Goal: Communication & Community: Participate in discussion

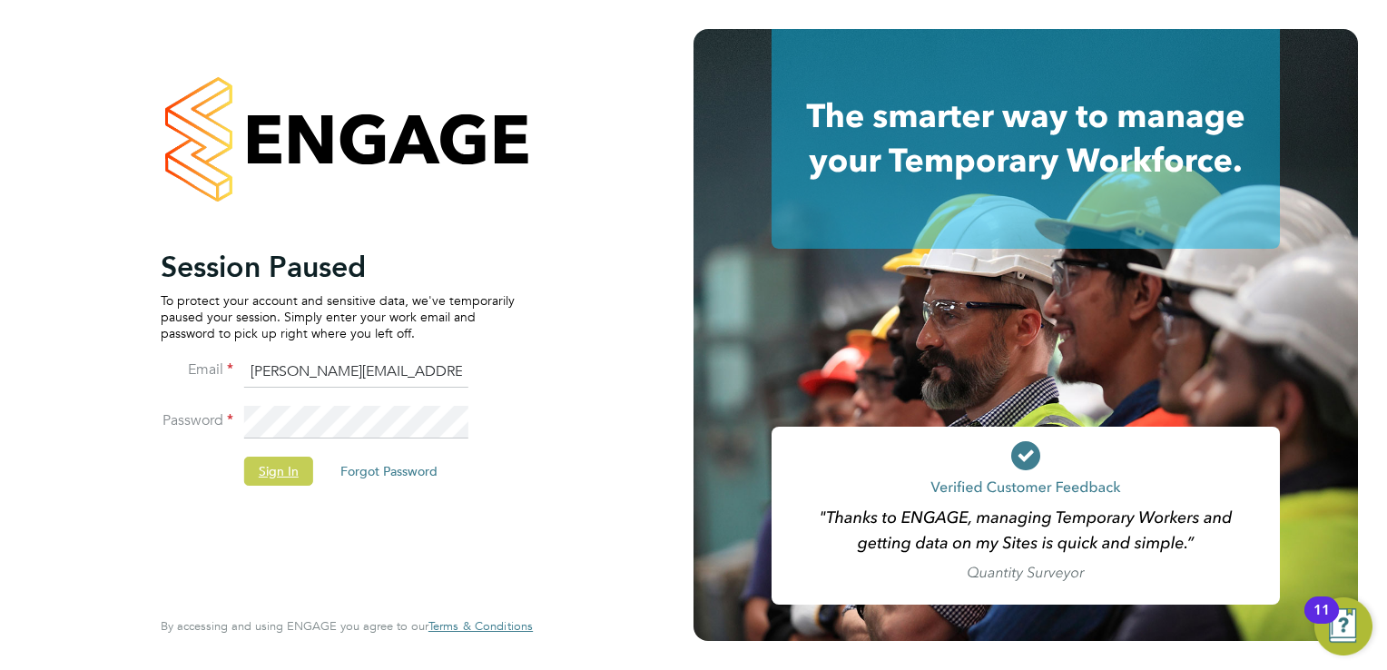
click at [272, 481] on button "Sign In" at bounding box center [278, 471] width 69 height 29
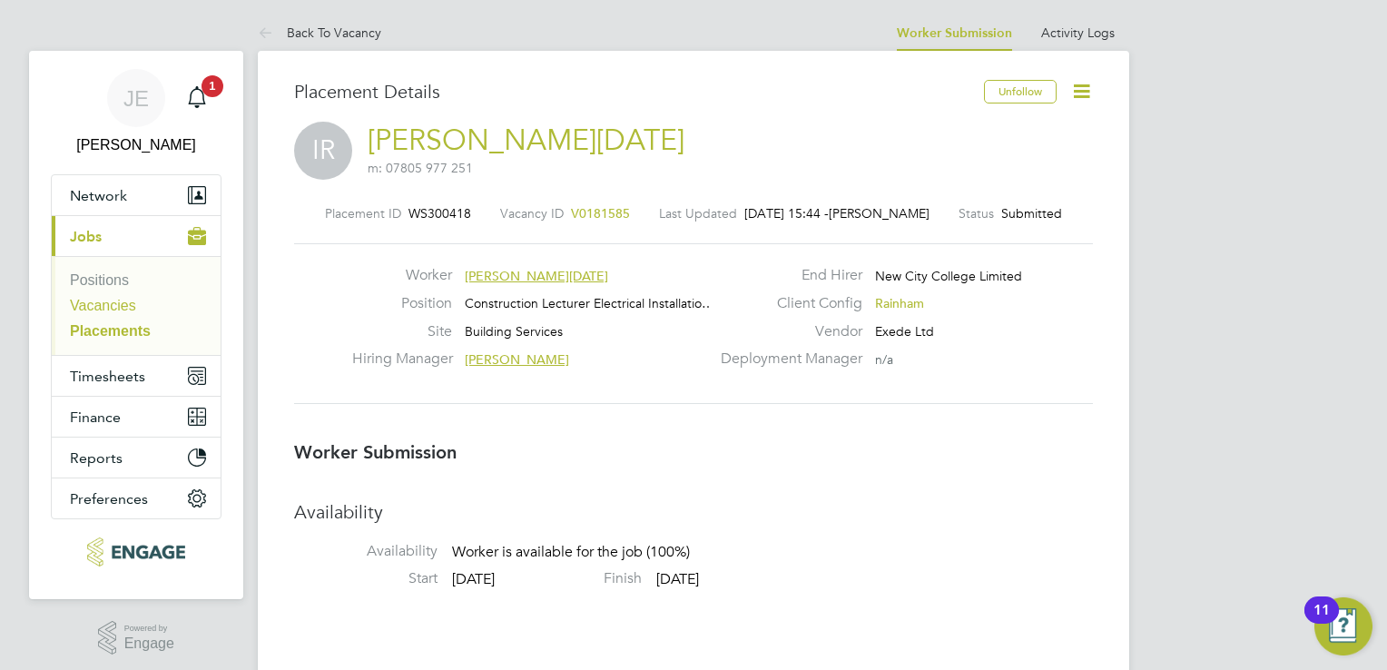
click at [127, 302] on link "Vacancies" at bounding box center [103, 305] width 66 height 15
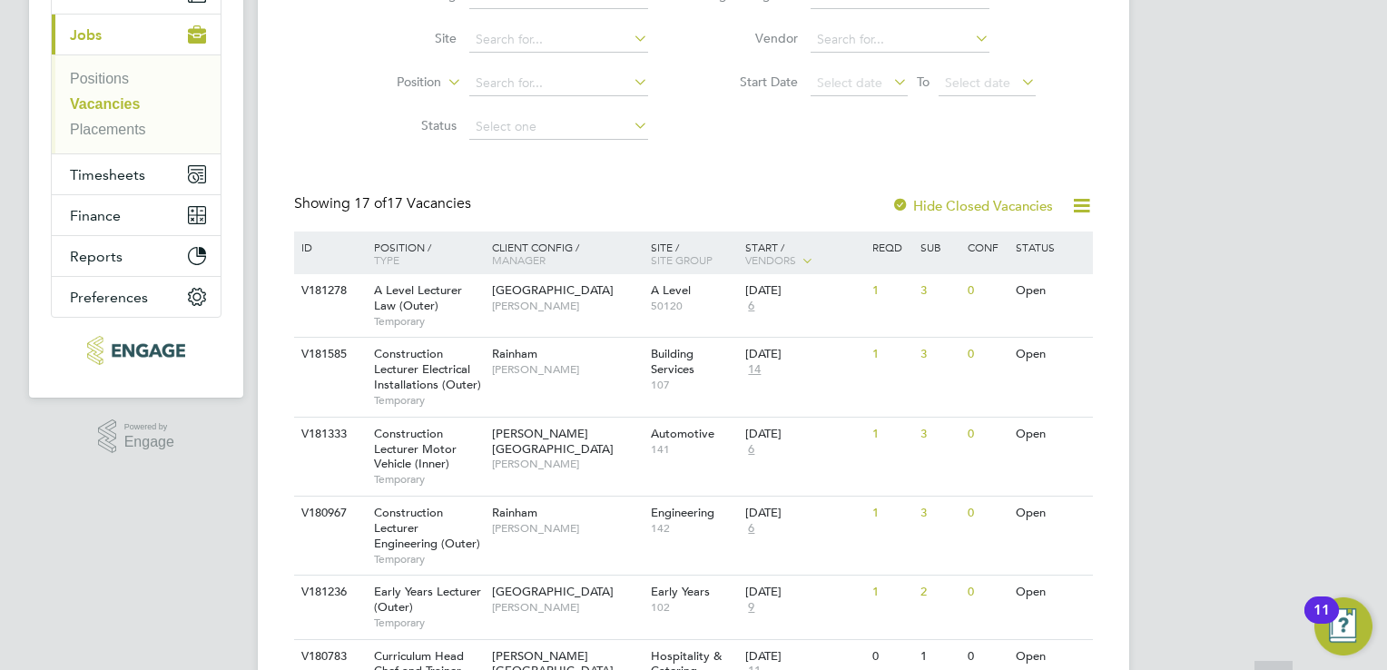
scroll to position [368, 0]
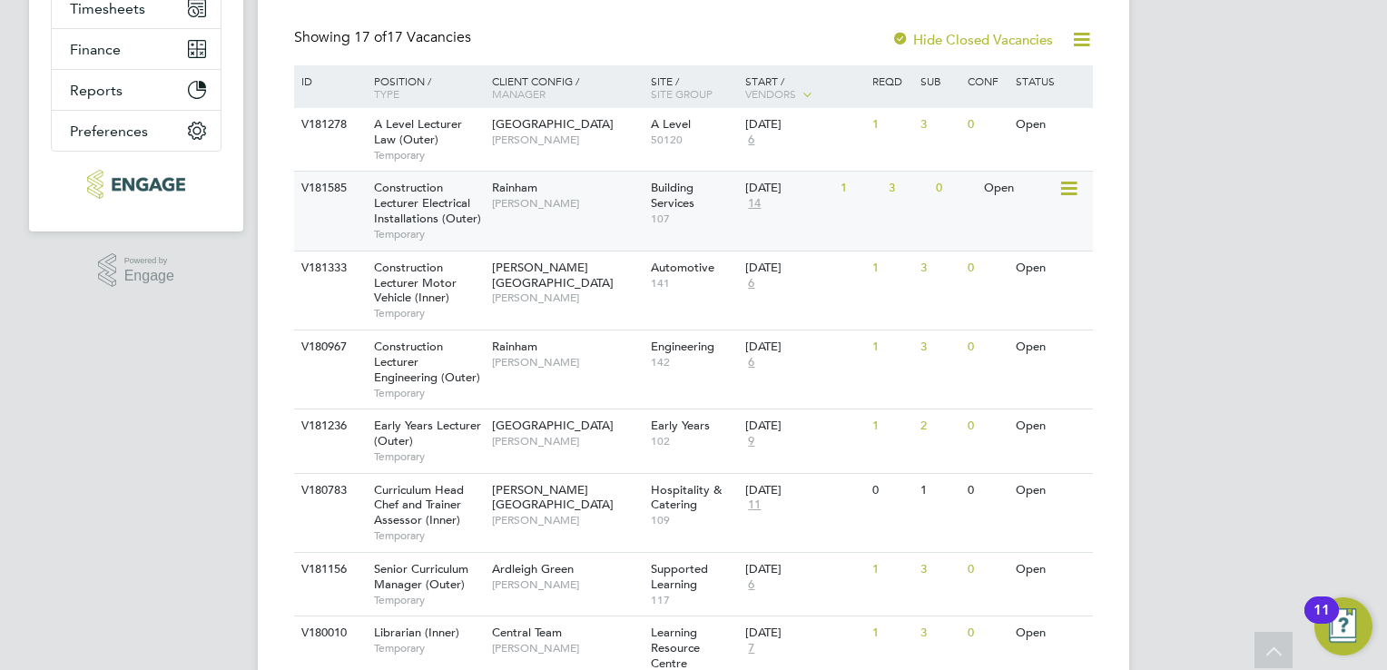
click at [552, 196] on span "[PERSON_NAME]" at bounding box center [567, 203] width 150 height 15
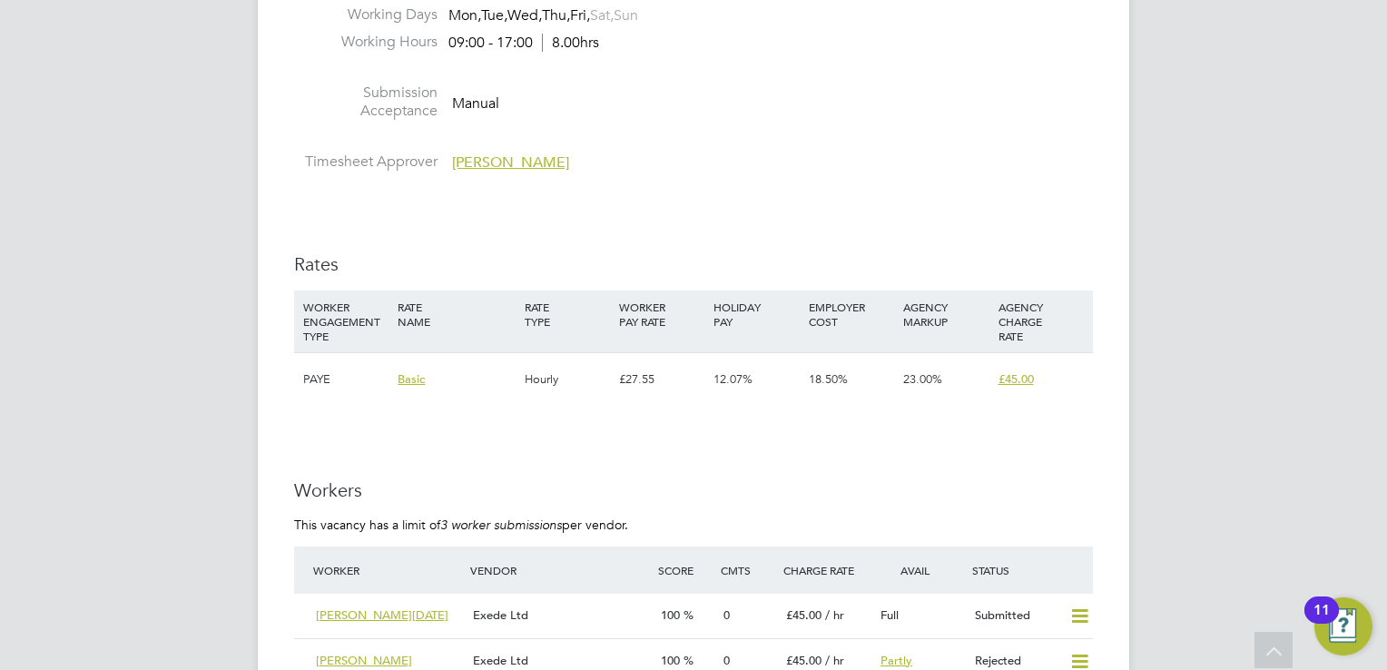
scroll to position [3178, 0]
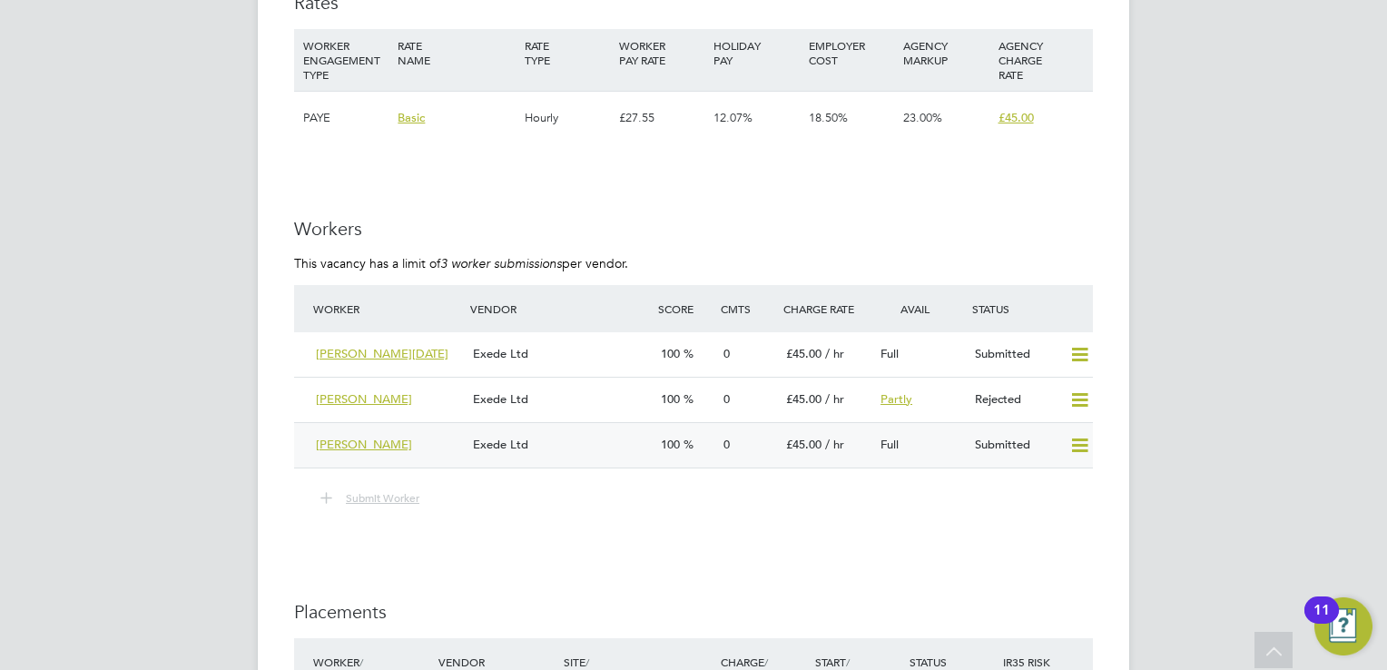
click at [617, 440] on div "Exede Ltd" at bounding box center [560, 445] width 188 height 30
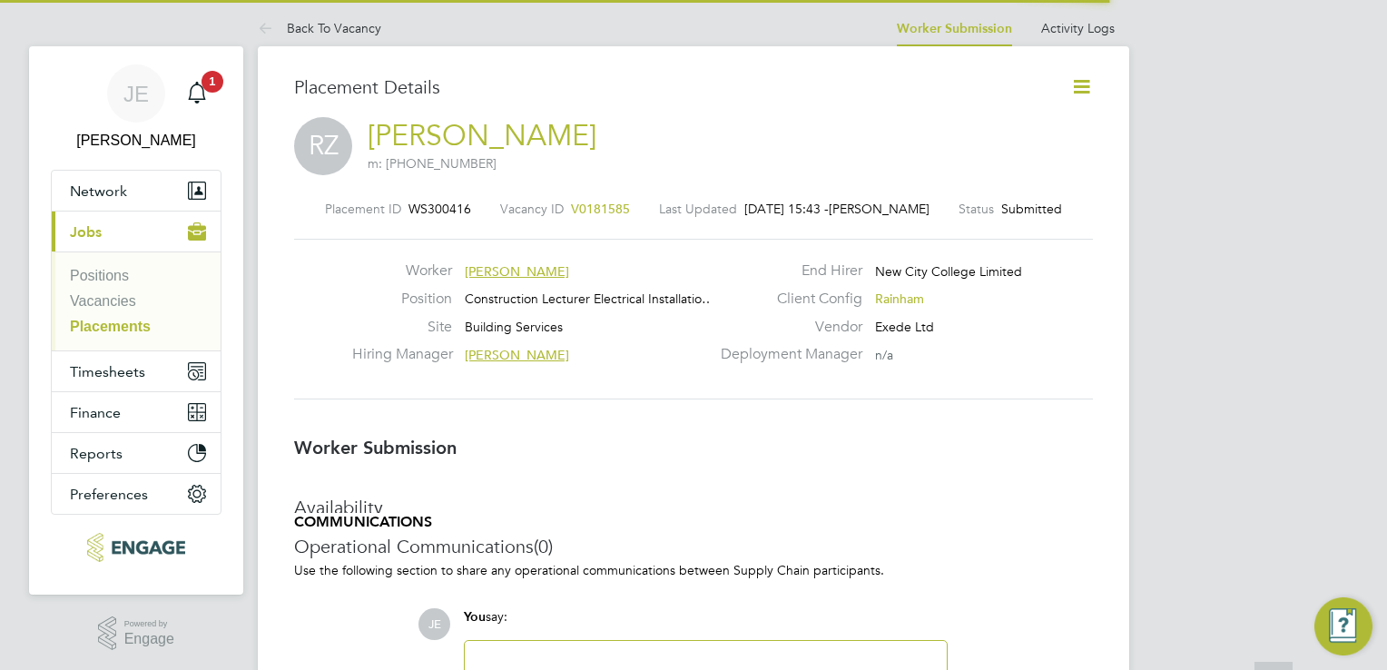
scroll to position [8, 9]
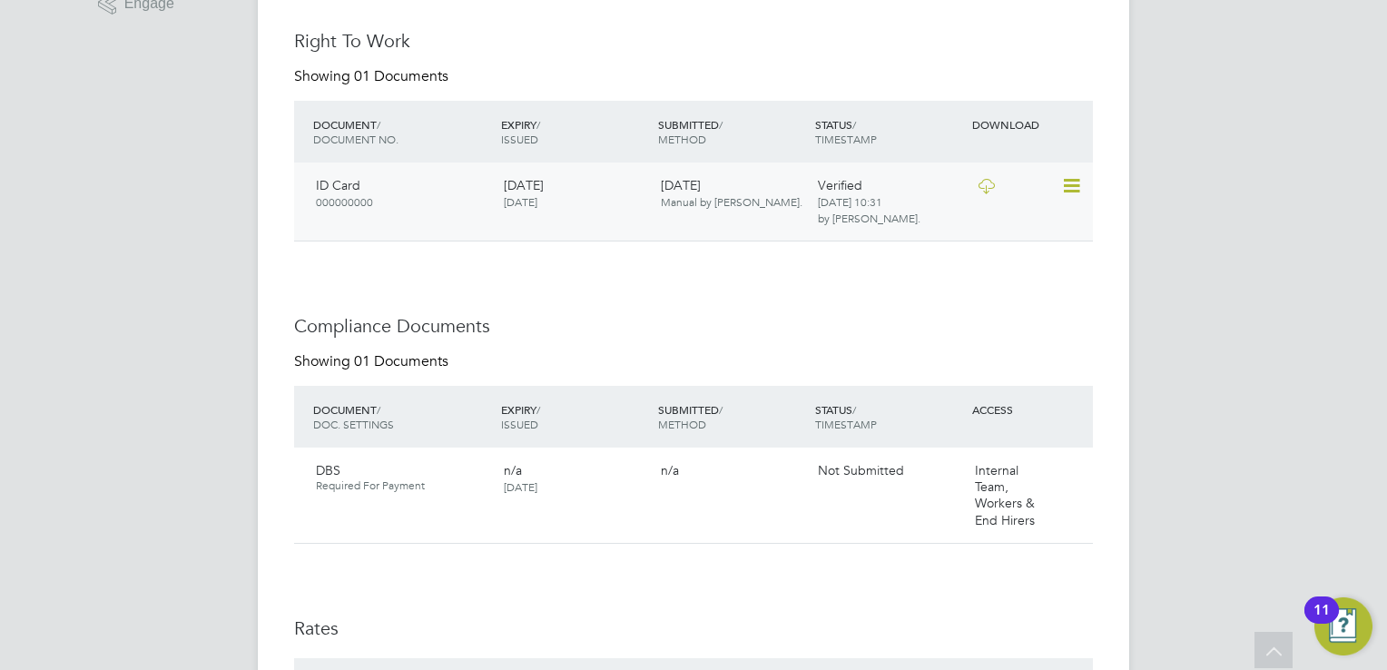
click at [975, 192] on icon at bounding box center [986, 186] width 23 height 15
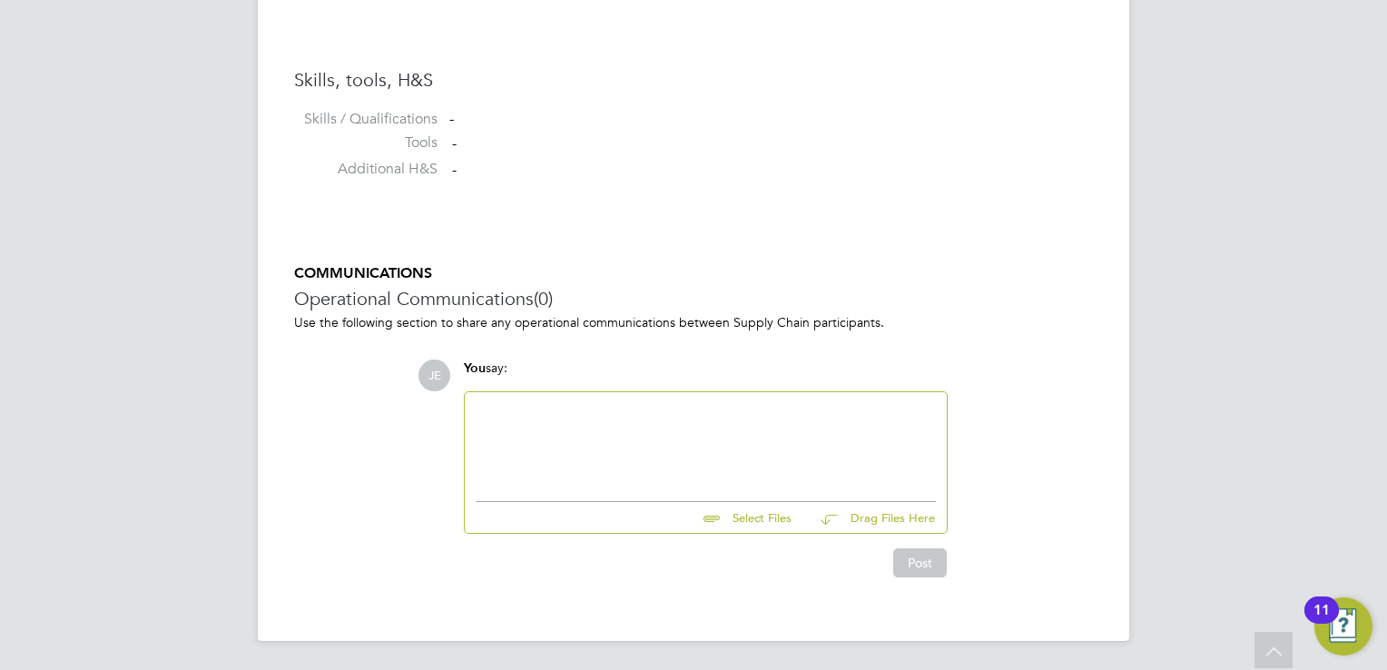
click at [723, 523] on input "file" at bounding box center [800, 514] width 272 height 25
click at [861, 511] on button "Drag Files Here" at bounding box center [871, 518] width 130 height 38
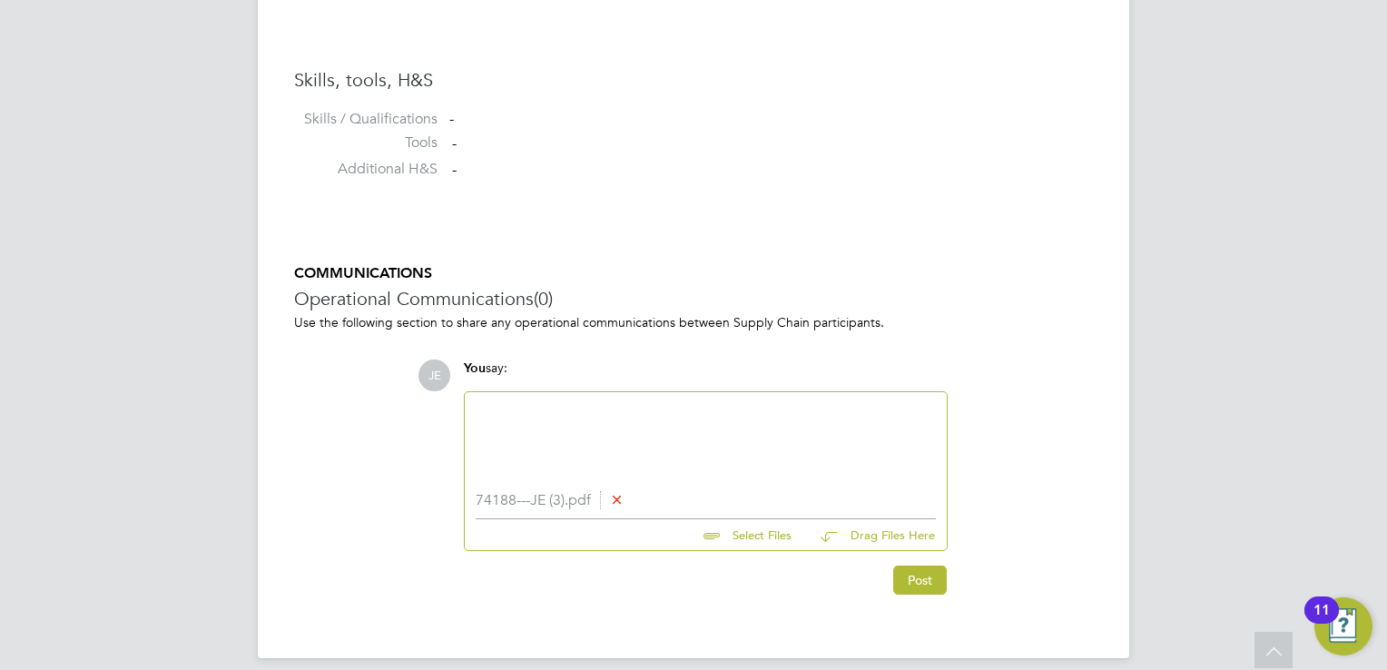
click at [754, 474] on div at bounding box center [706, 442] width 460 height 78
paste div
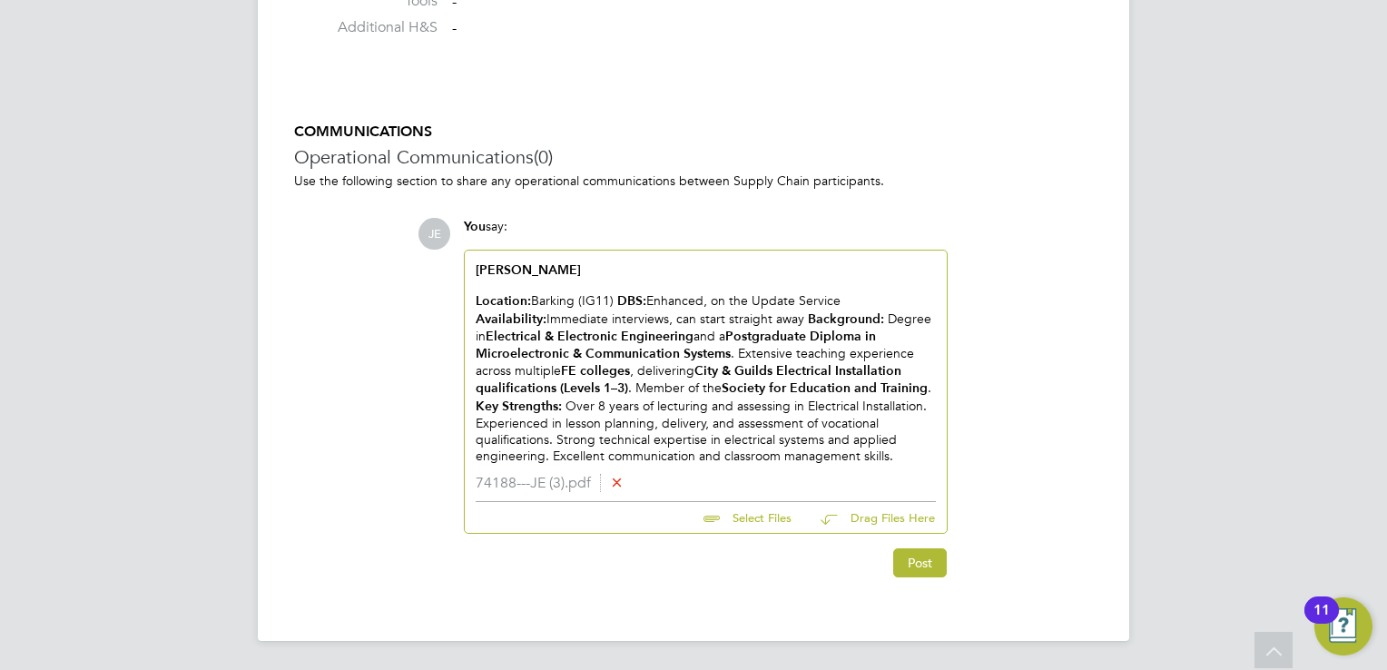
scroll to position [1576, 0]
click at [913, 575] on button "Post" at bounding box center [920, 564] width 54 height 29
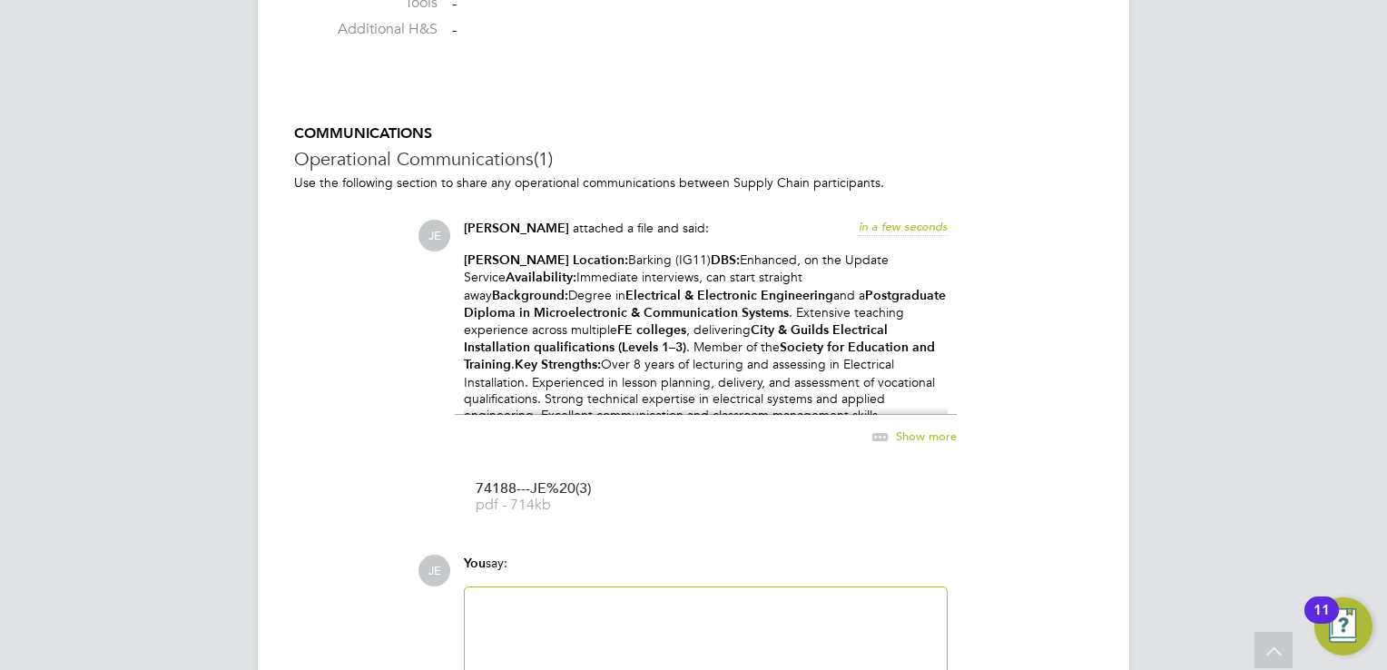
scroll to position [1772, 0]
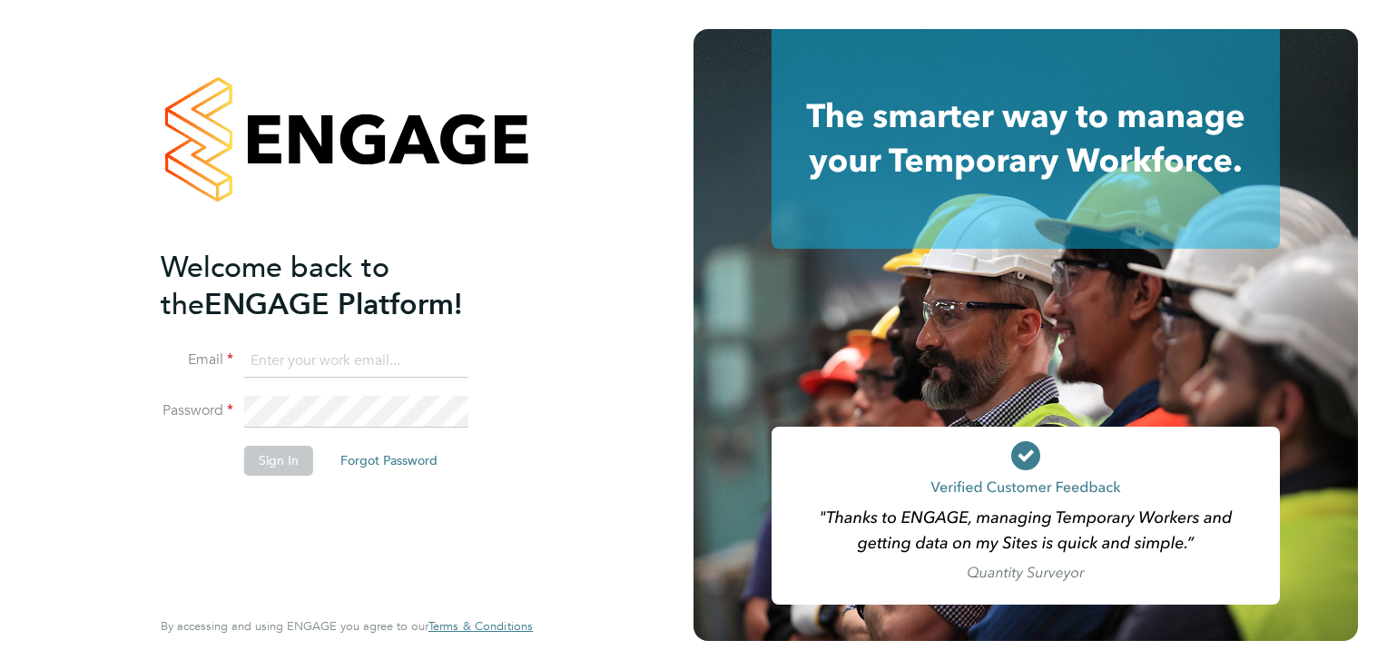
type input "joshua@xede.co.uk"
click at [265, 461] on button "Sign In" at bounding box center [278, 460] width 69 height 29
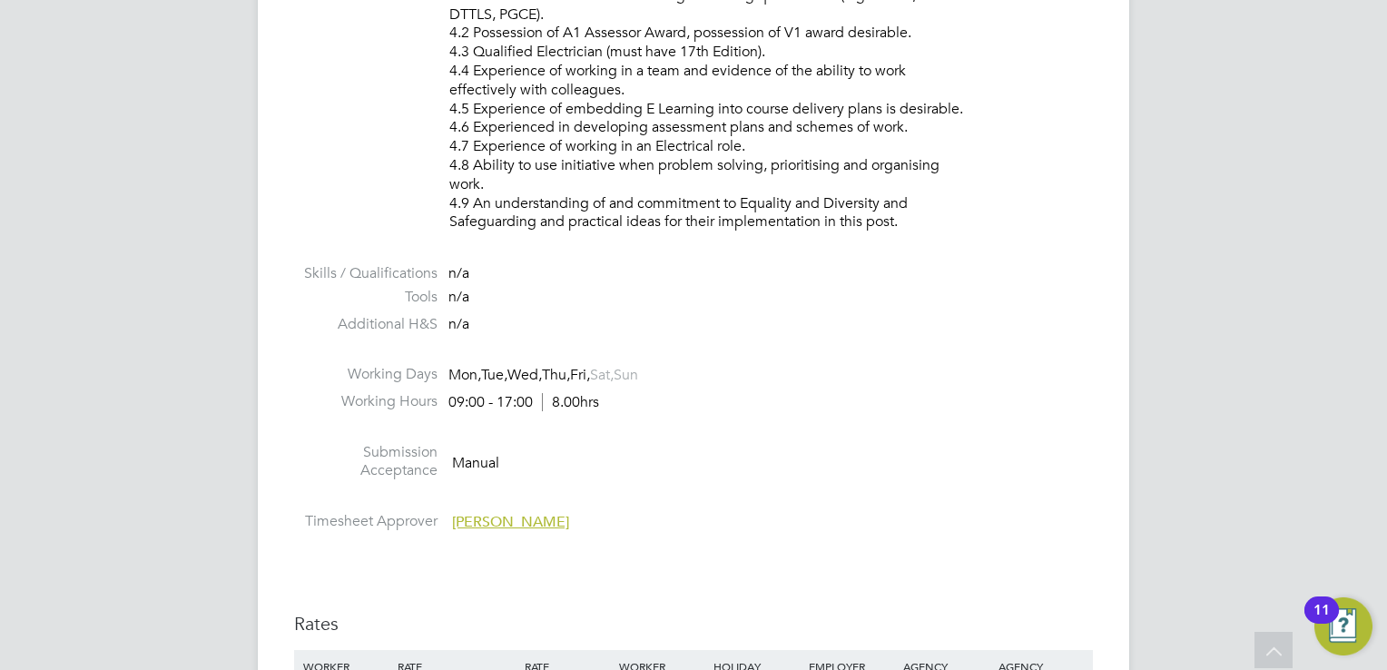
scroll to position [3178, 0]
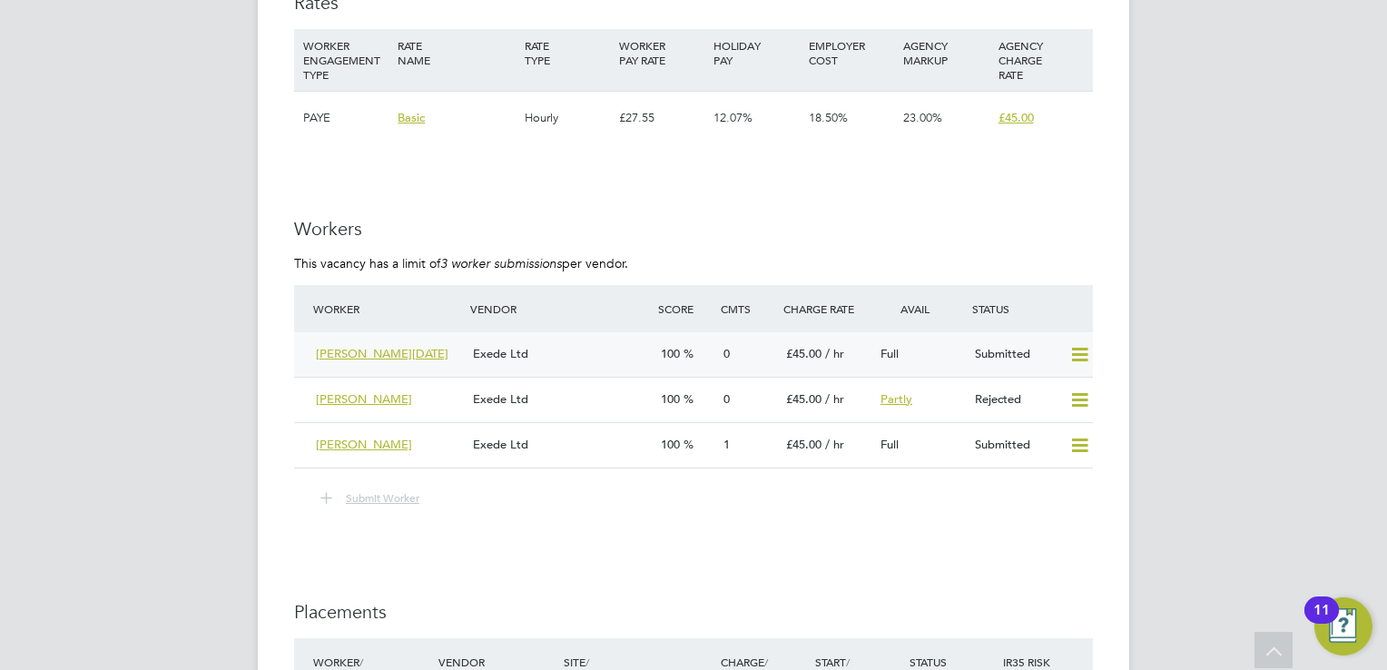
click at [607, 350] on div "Exede Ltd" at bounding box center [560, 355] width 188 height 30
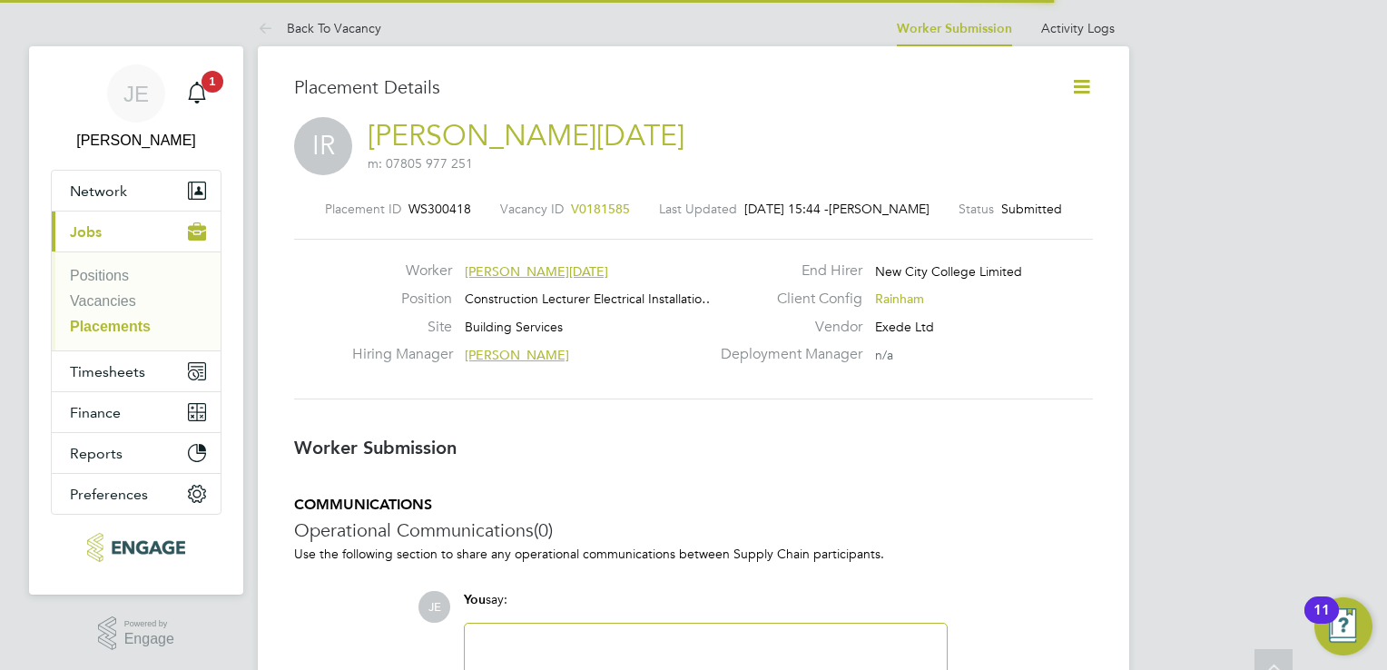
scroll to position [8, 8]
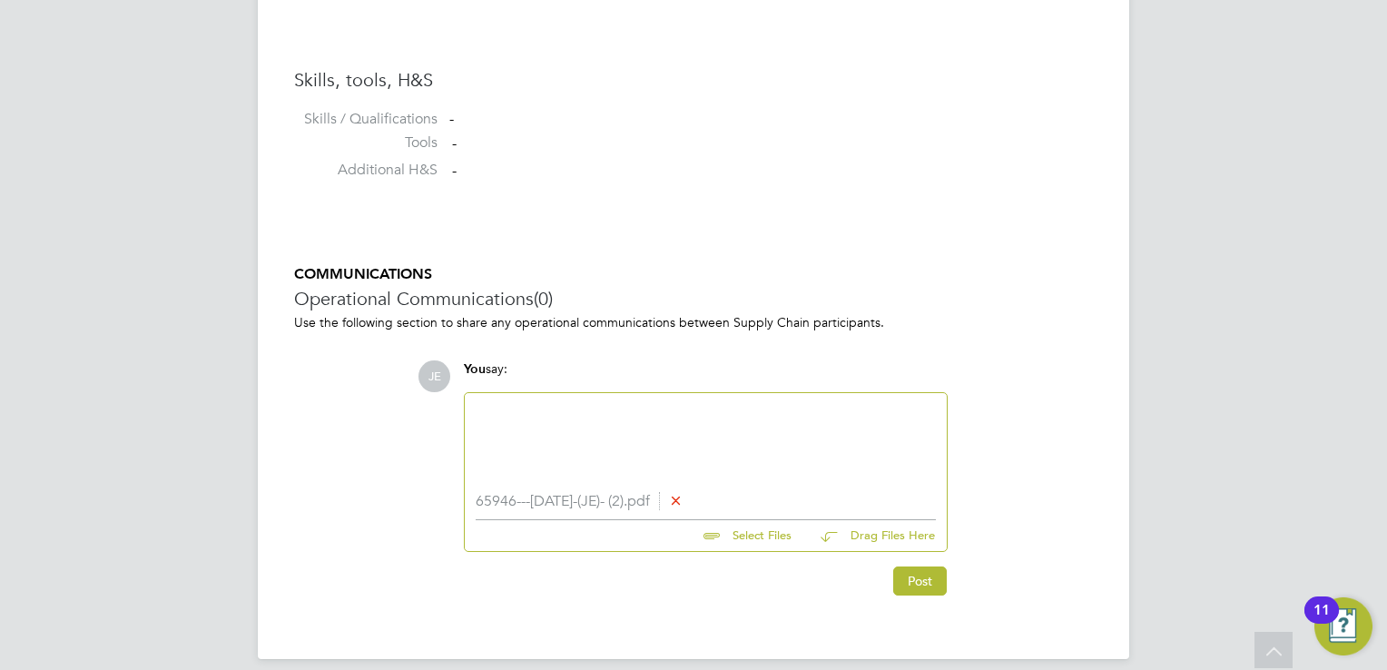
click at [821, 441] on div at bounding box center [706, 443] width 460 height 78
paste div
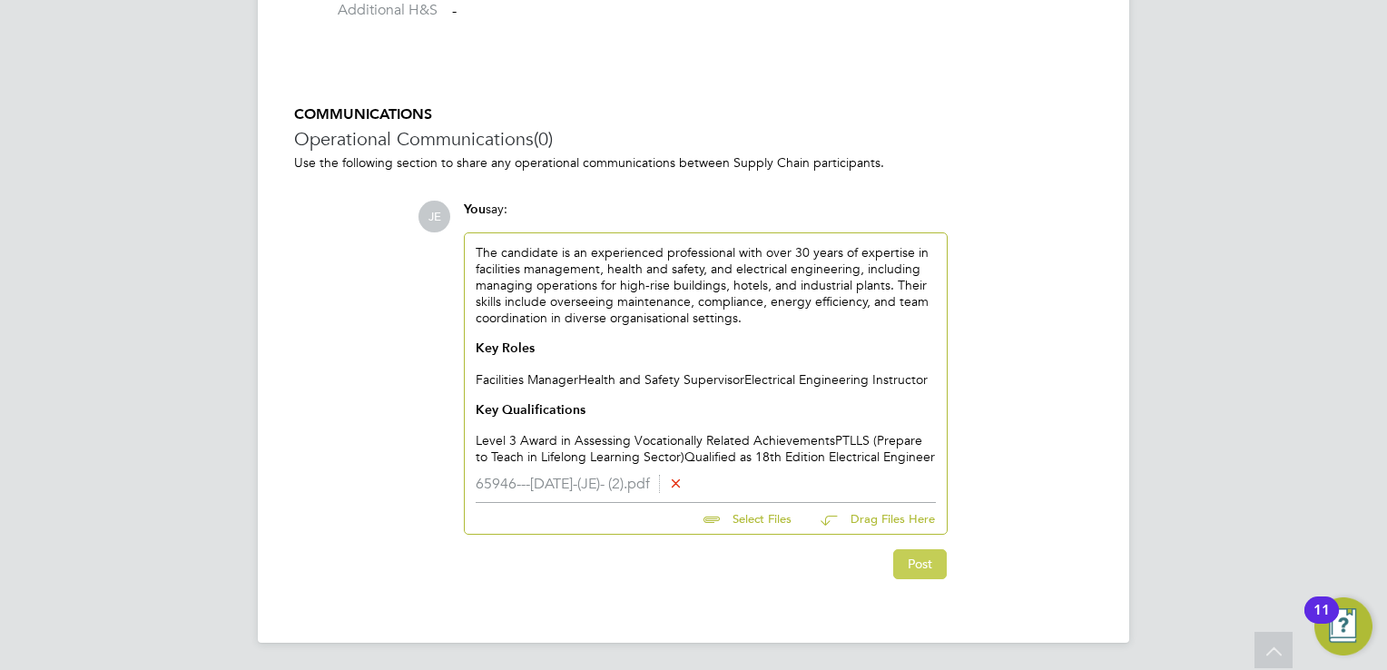
click at [901, 571] on button "Post" at bounding box center [920, 563] width 54 height 29
